Goal: Contribute content

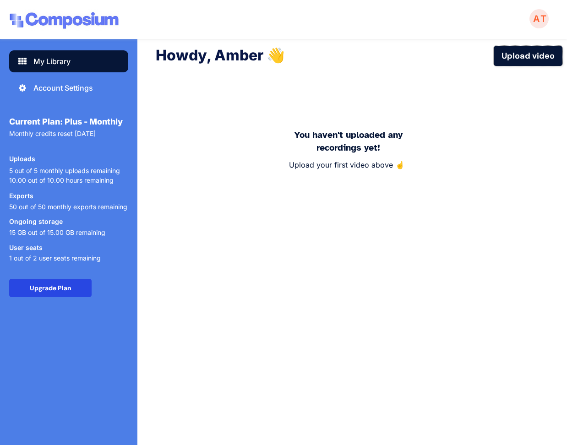
click at [526, 58] on button "Upload video" at bounding box center [528, 56] width 69 height 20
click at [514, 55] on button "Upload video" at bounding box center [528, 56] width 69 height 20
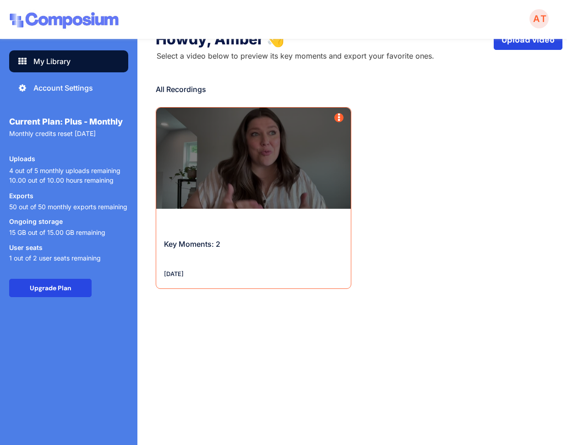
scroll to position [8, 0]
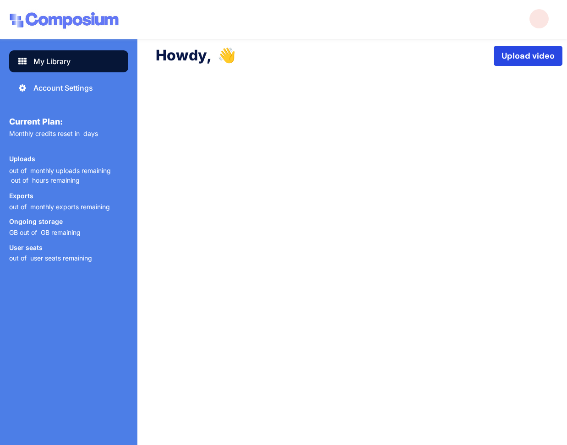
scroll to position [8, 0]
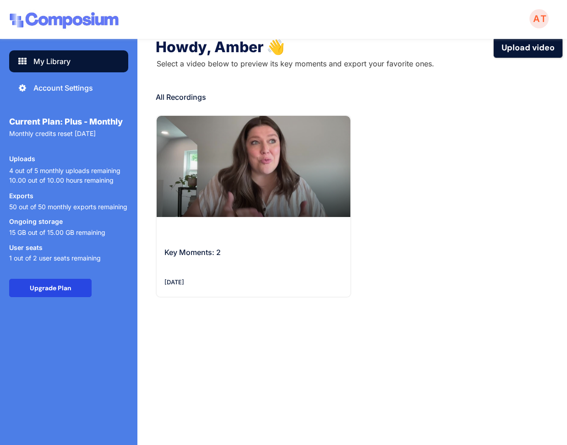
click at [510, 50] on button "Upload video" at bounding box center [528, 48] width 69 height 20
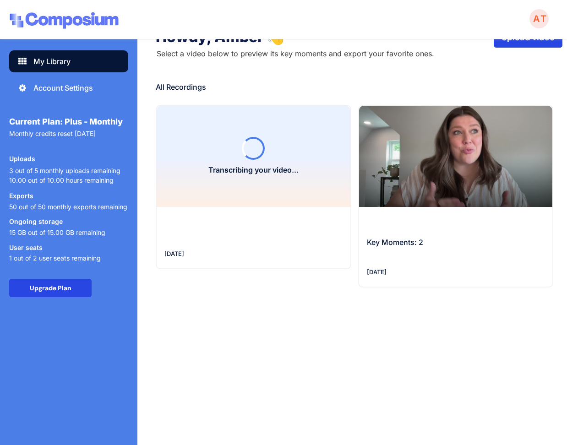
scroll to position [0, 0]
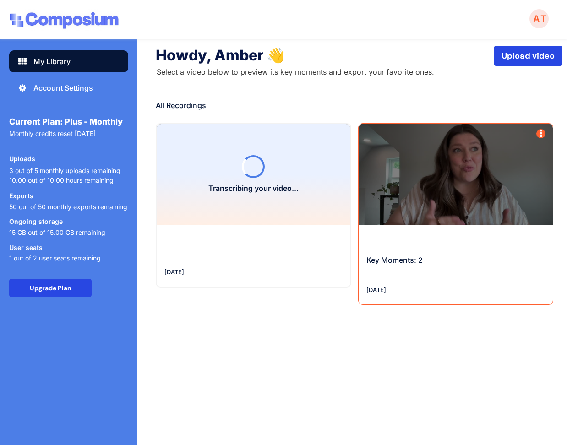
click at [429, 215] on div at bounding box center [456, 174] width 195 height 101
